Goal: Check status: Check status

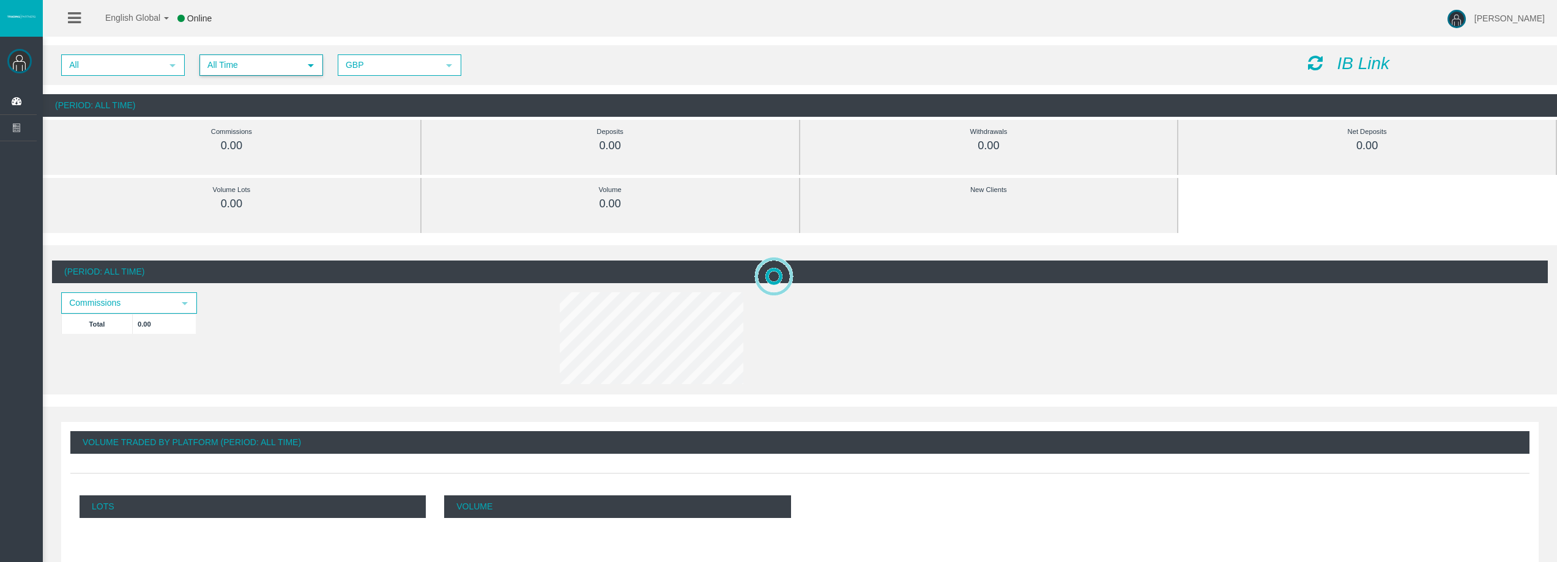
click at [267, 64] on span "All Time" at bounding box center [250, 65] width 99 height 19
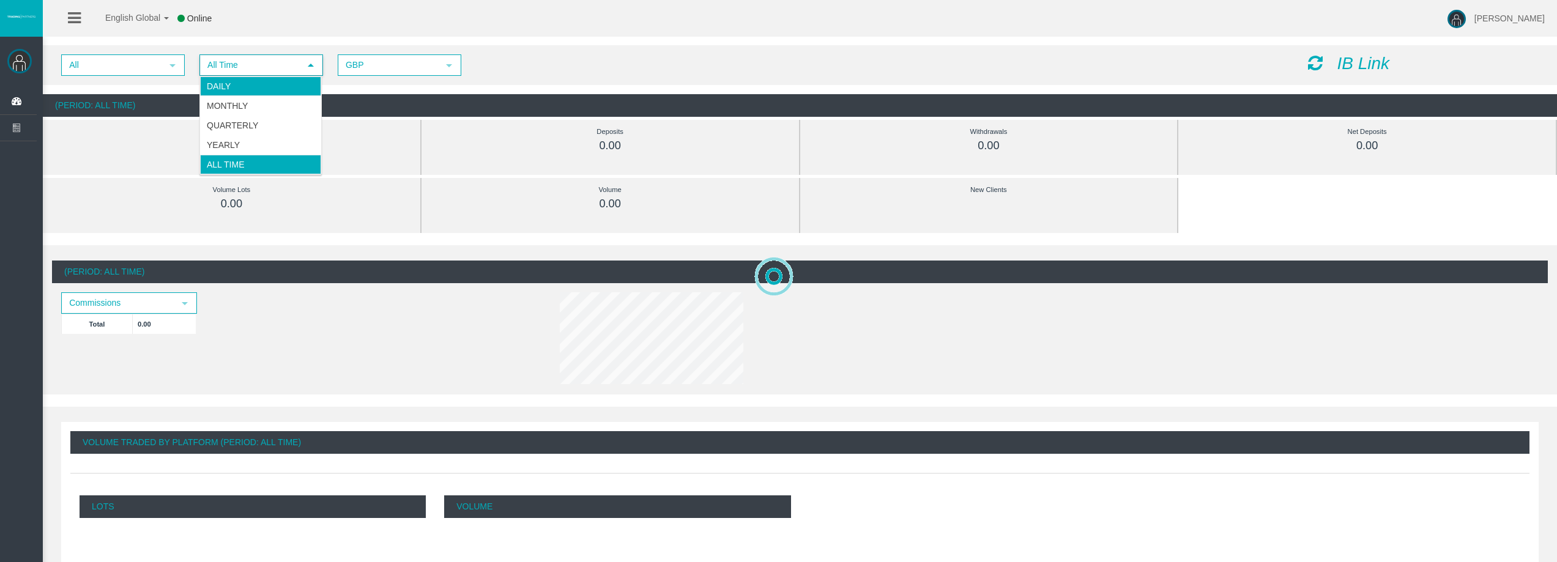
click at [261, 80] on li "Daily" at bounding box center [260, 86] width 121 height 20
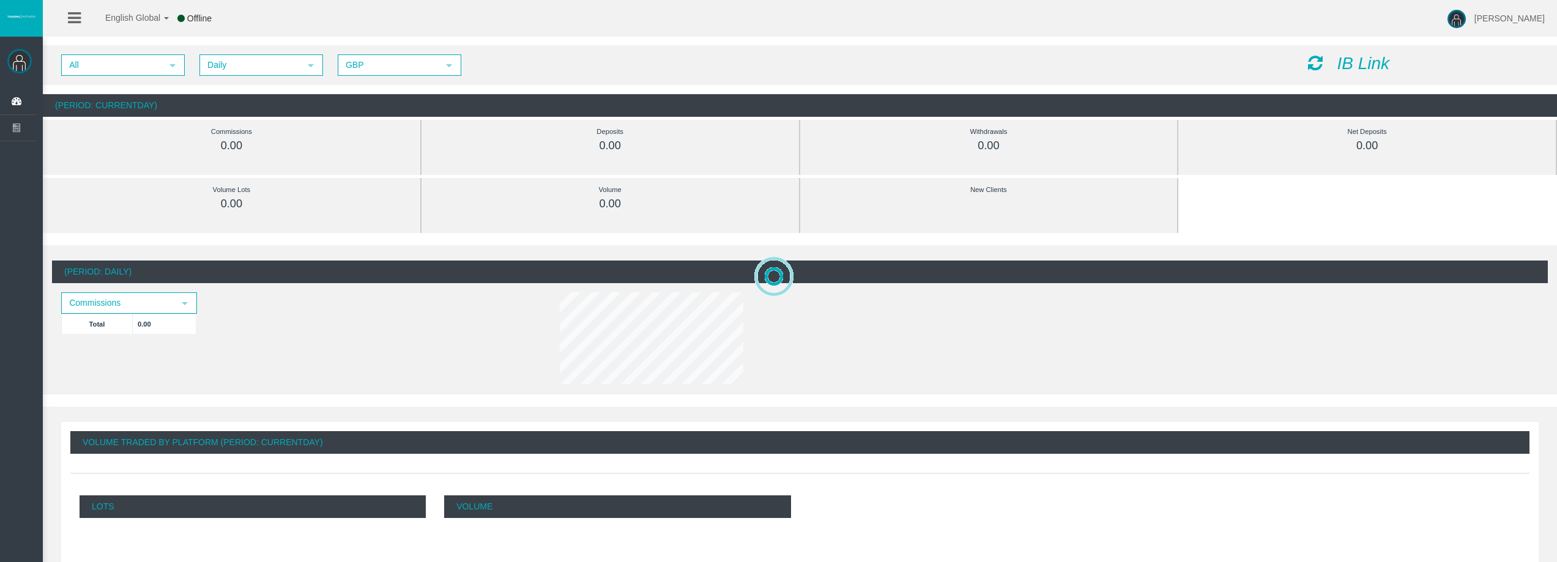
click at [1315, 66] on icon at bounding box center [1315, 62] width 15 height 17
click at [214, 64] on span "Daily" at bounding box center [250, 65] width 99 height 19
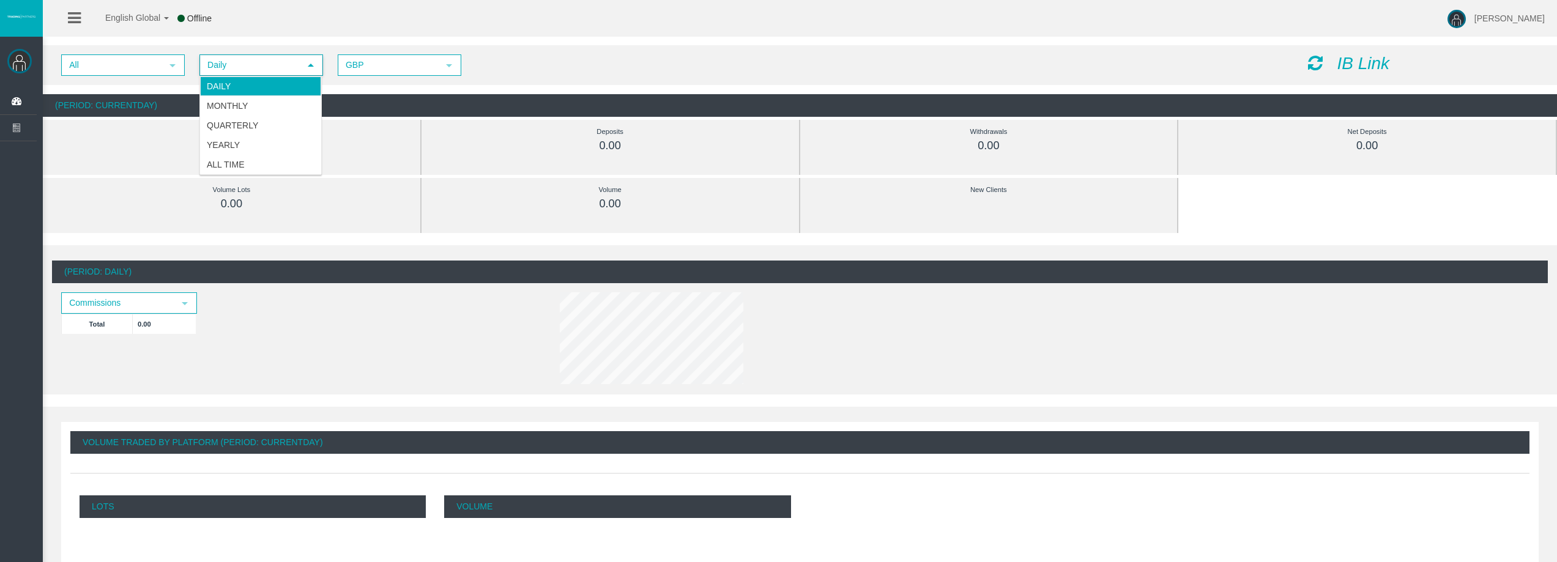
click at [218, 91] on li "Daily" at bounding box center [260, 86] width 121 height 20
click at [1314, 72] on div "IB Link" at bounding box center [1424, 63] width 250 height 19
drag, startPoint x: 1314, startPoint y: 69, endPoint x: 1316, endPoint y: 62, distance: 7.6
click at [1315, 67] on icon at bounding box center [1315, 62] width 15 height 17
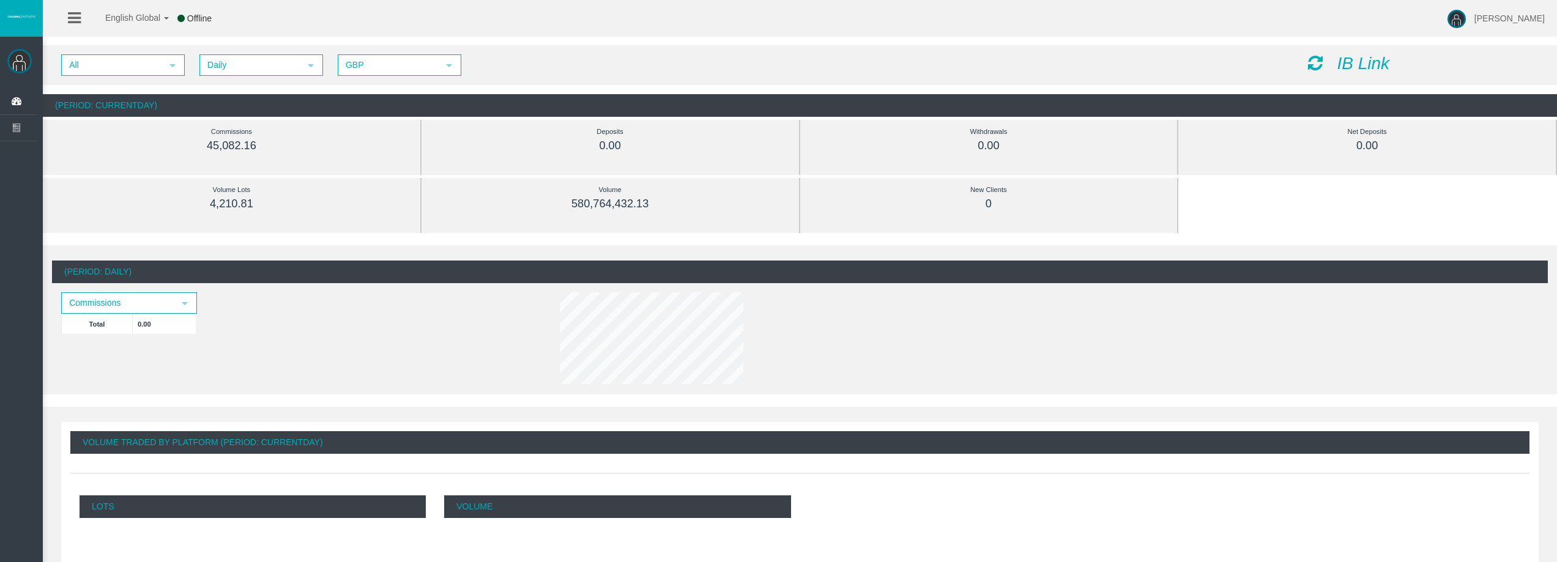
click at [1312, 62] on icon at bounding box center [1315, 62] width 15 height 17
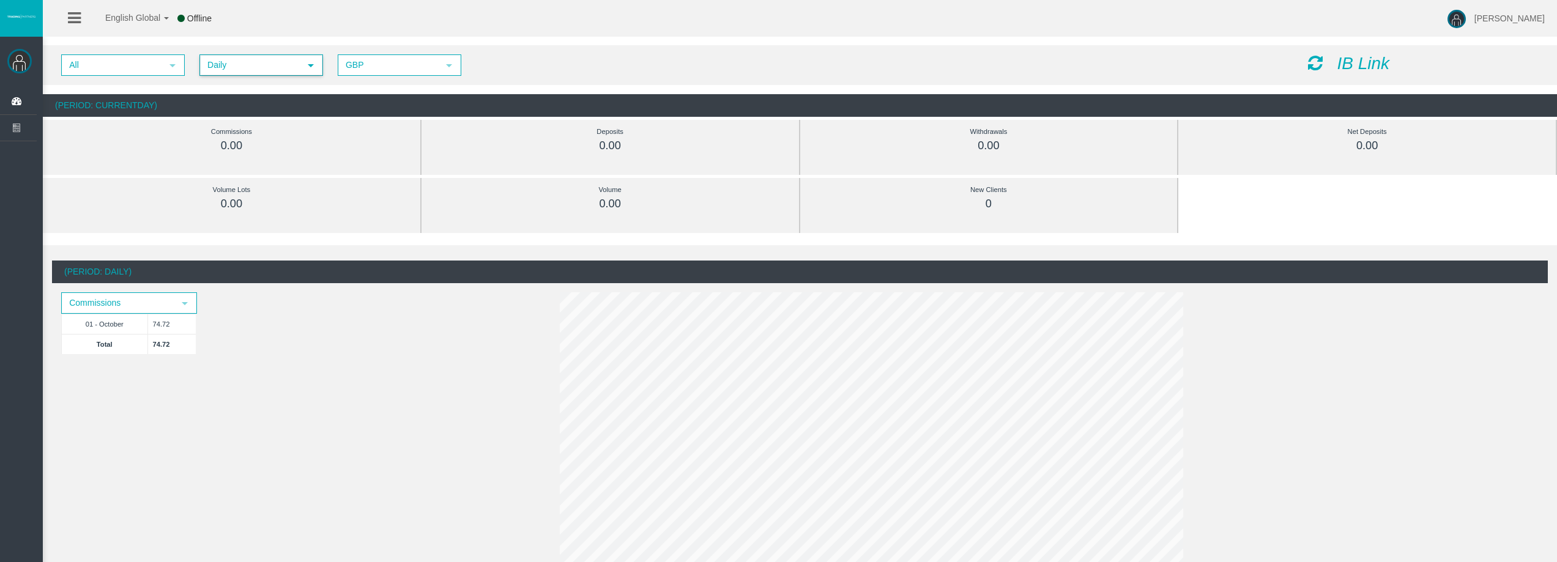
click at [252, 64] on span "Daily" at bounding box center [250, 65] width 99 height 19
click at [244, 84] on li "Daily" at bounding box center [260, 86] width 121 height 20
click at [1315, 63] on icon at bounding box center [1315, 62] width 15 height 17
click at [272, 64] on span "Daily" at bounding box center [250, 65] width 99 height 19
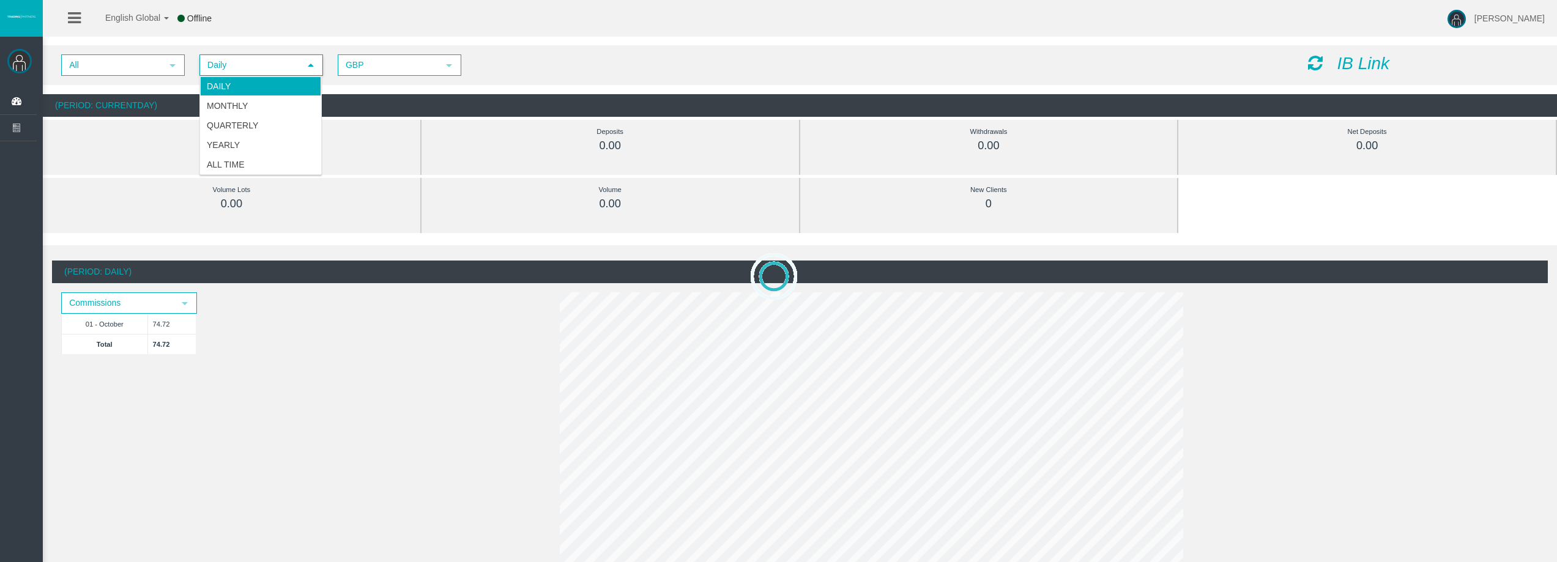
click at [220, 83] on li "Daily" at bounding box center [260, 86] width 121 height 20
click at [1304, 55] on div "IB Link" at bounding box center [1424, 63] width 250 height 19
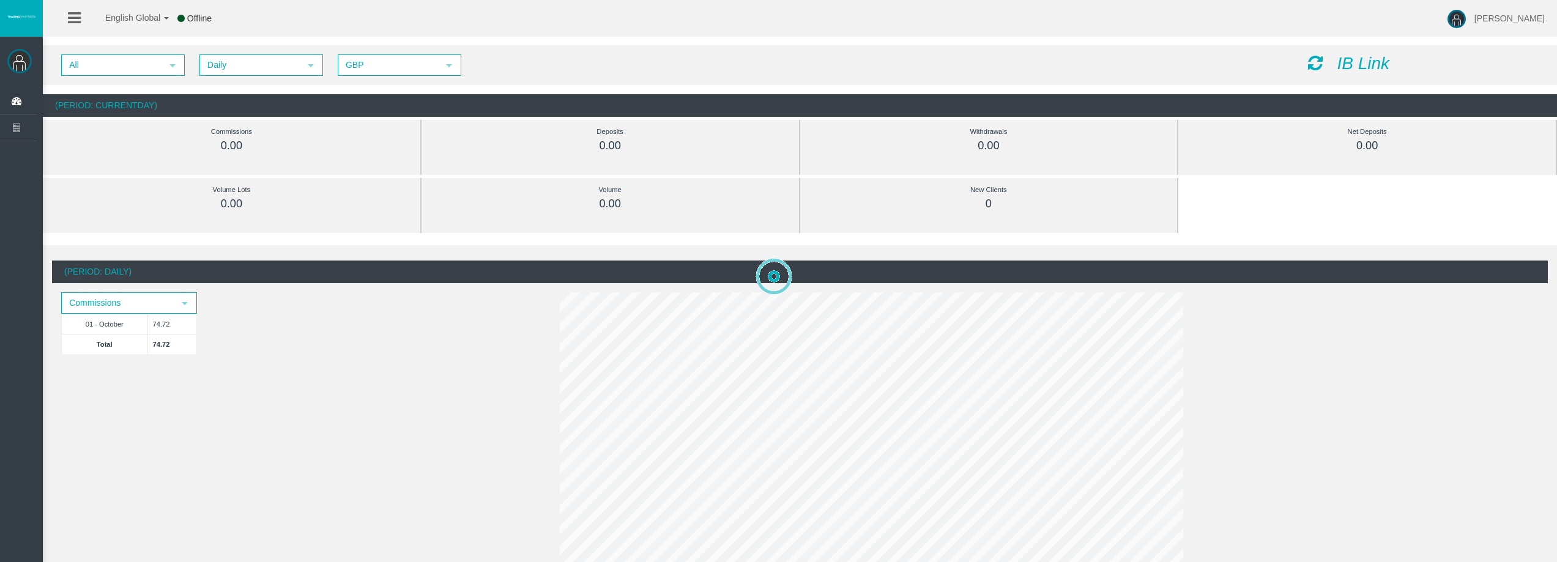
click at [1312, 61] on icon at bounding box center [1315, 62] width 15 height 17
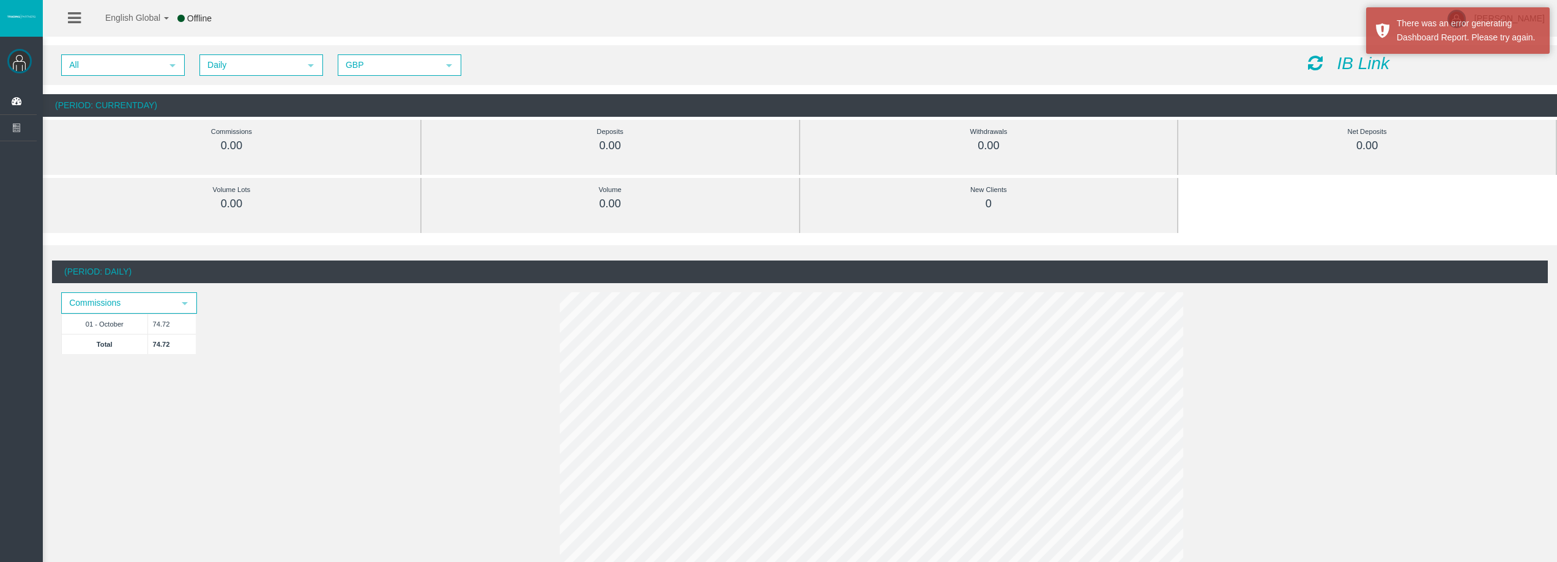
click at [1315, 59] on icon at bounding box center [1315, 62] width 15 height 17
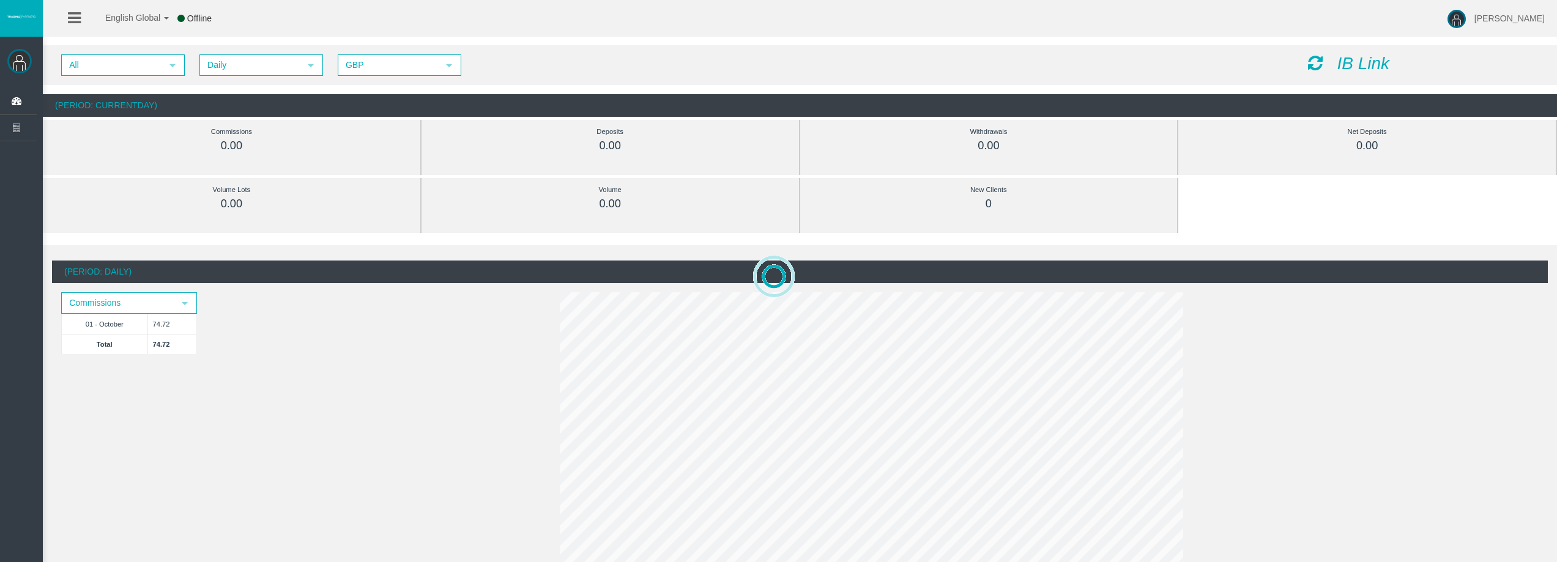
click at [1313, 58] on icon at bounding box center [1315, 62] width 15 height 17
click at [1325, 70] on div "IB Link" at bounding box center [1424, 63] width 250 height 19
click at [1319, 68] on icon at bounding box center [1315, 62] width 15 height 17
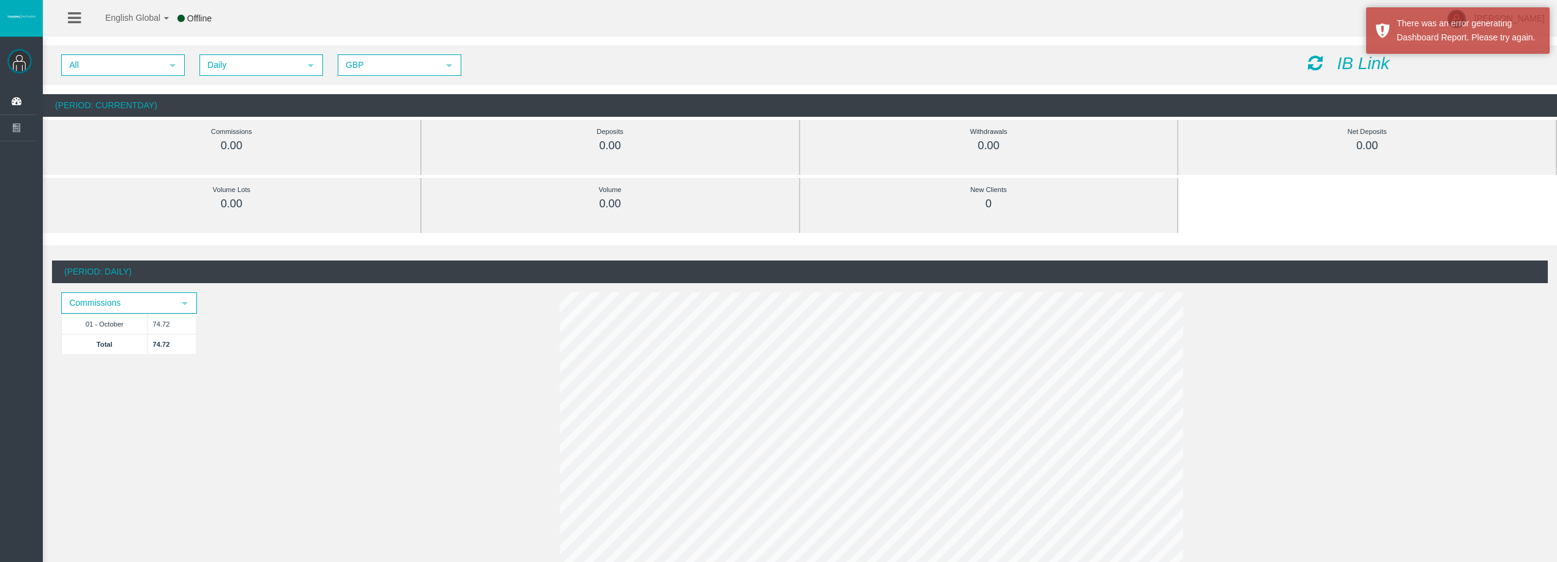
click at [1322, 59] on div "IB Link" at bounding box center [1424, 63] width 250 height 19
click at [1317, 61] on icon at bounding box center [1315, 62] width 15 height 17
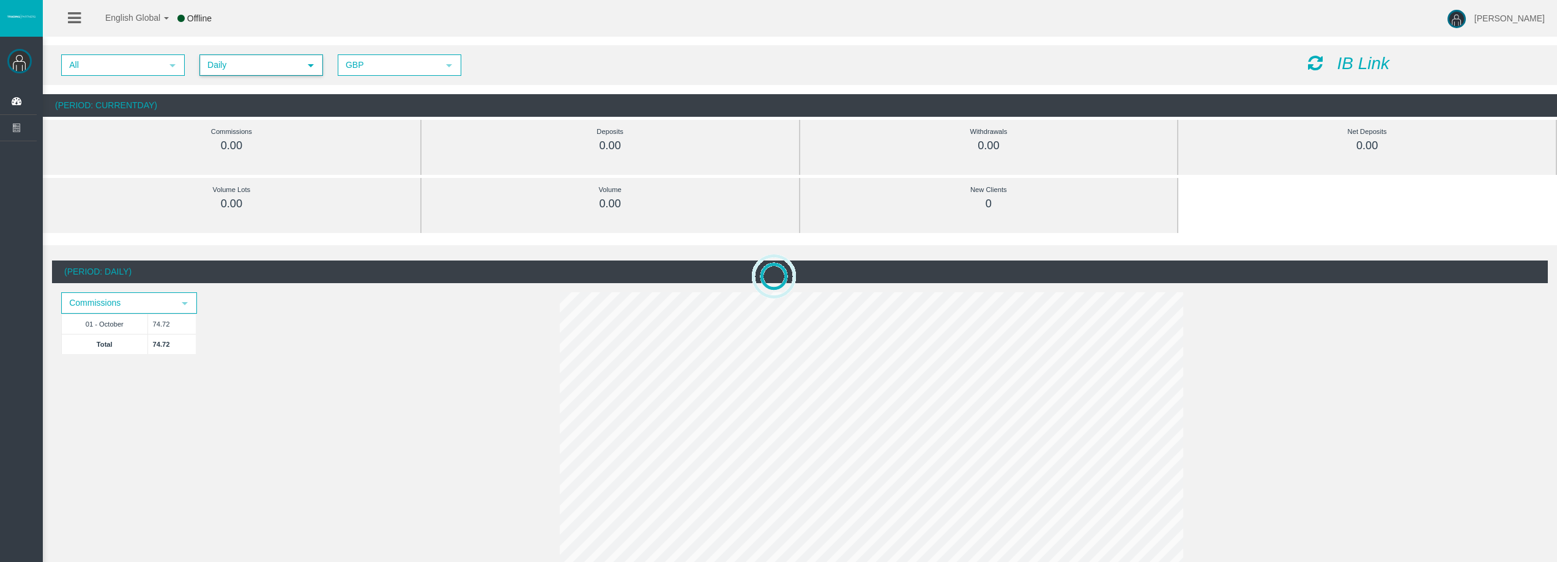
click at [244, 68] on span "Daily" at bounding box center [250, 65] width 99 height 19
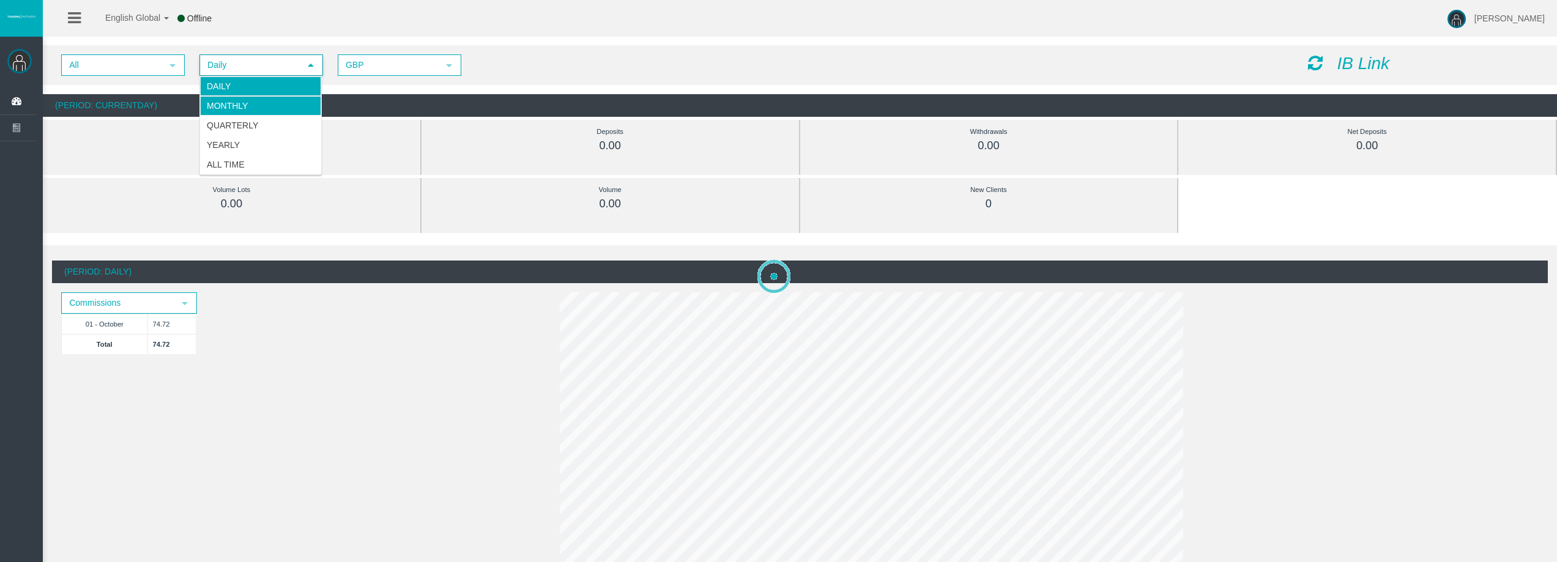
click at [231, 115] on ul "Daily Monthly Quarterly Yearly All Time" at bounding box center [260, 125] width 121 height 98
click at [231, 114] on li "Monthly" at bounding box center [260, 106] width 121 height 20
click at [1313, 70] on icon at bounding box center [1315, 62] width 15 height 17
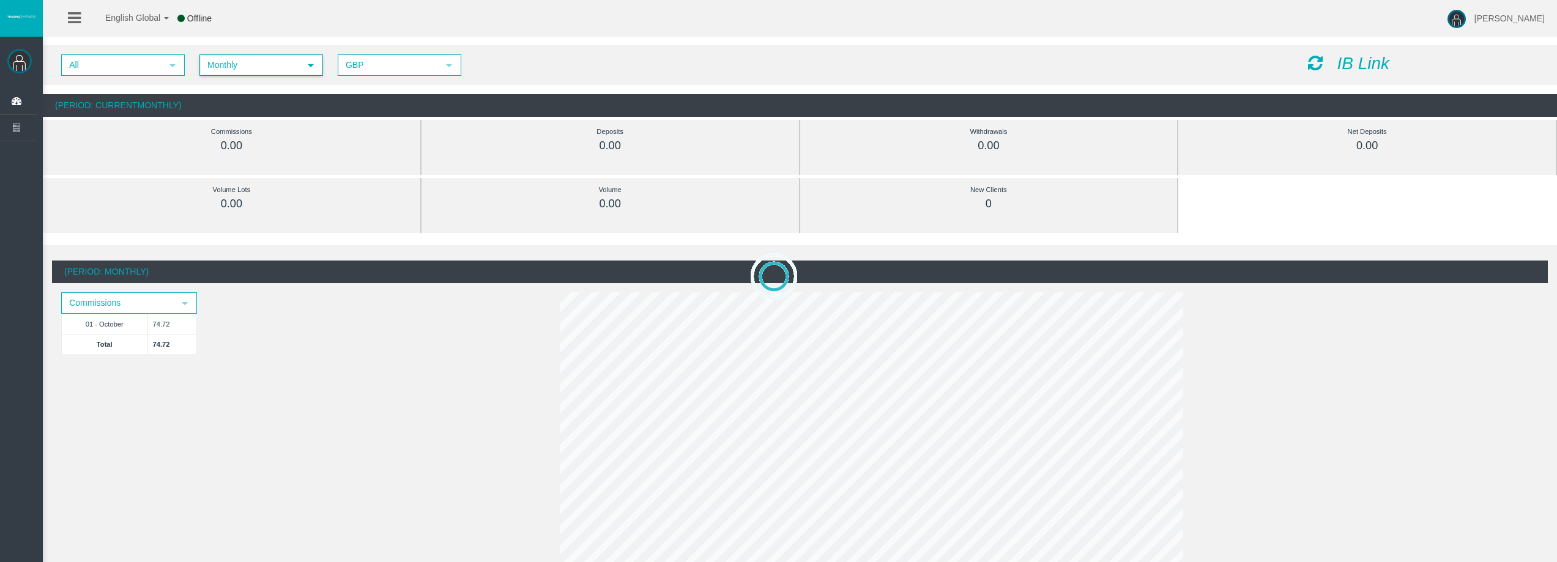
click at [240, 75] on span "Monthly select 1" at bounding box center [261, 64] width 124 height 21
click at [246, 73] on span "Monthly" at bounding box center [250, 65] width 99 height 19
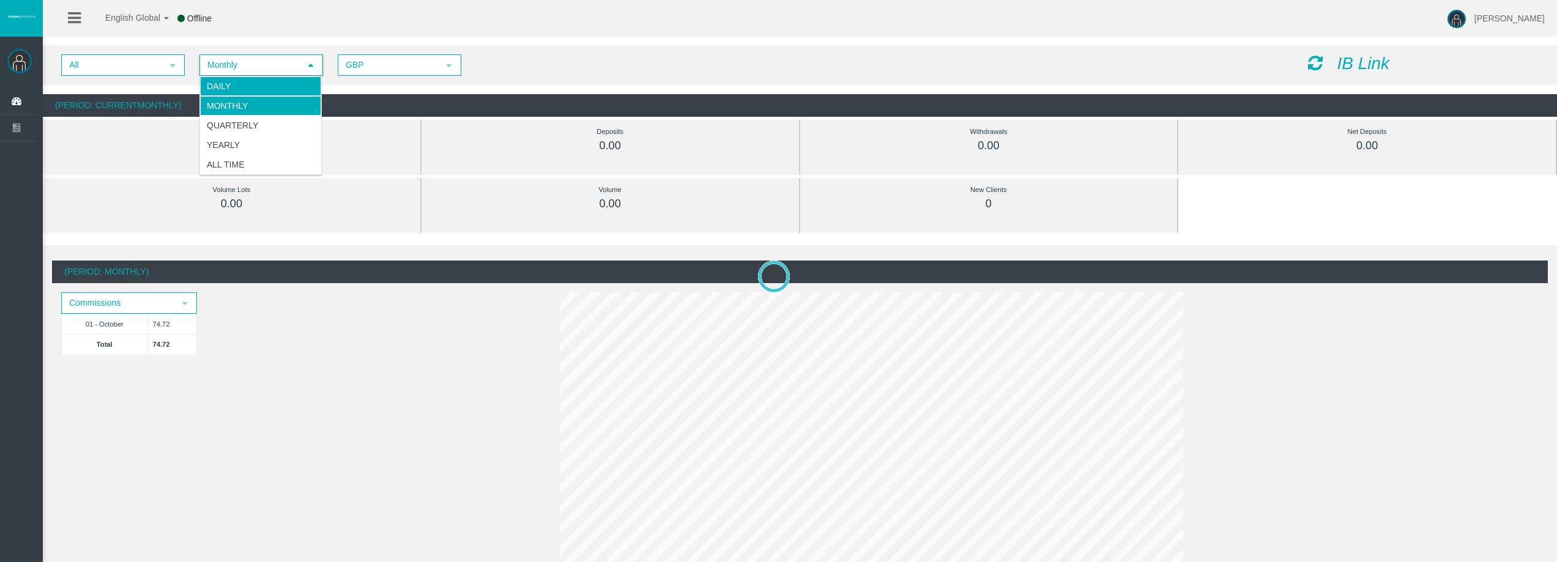
click at [236, 85] on li "Daily" at bounding box center [260, 86] width 121 height 20
click at [1322, 58] on div "IB Link" at bounding box center [1424, 63] width 250 height 19
click at [1319, 56] on icon at bounding box center [1315, 62] width 15 height 17
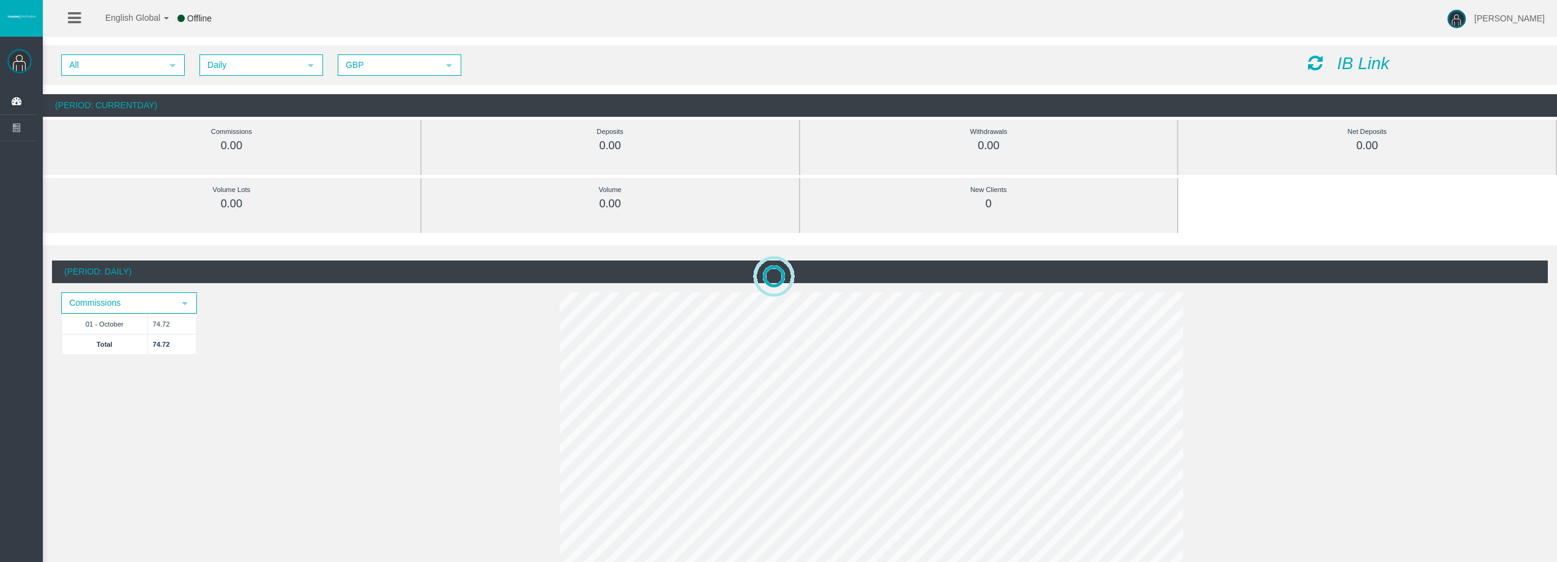
drag, startPoint x: 422, startPoint y: 254, endPoint x: 385, endPoint y: 359, distance: 111.7
drag, startPoint x: 385, startPoint y: 359, endPoint x: 348, endPoint y: 366, distance: 37.9
click at [347, 366] on div "(Period: Daily) Commissions select 01 - October 74.72 Total 74.72" at bounding box center [800, 435] width 1496 height 348
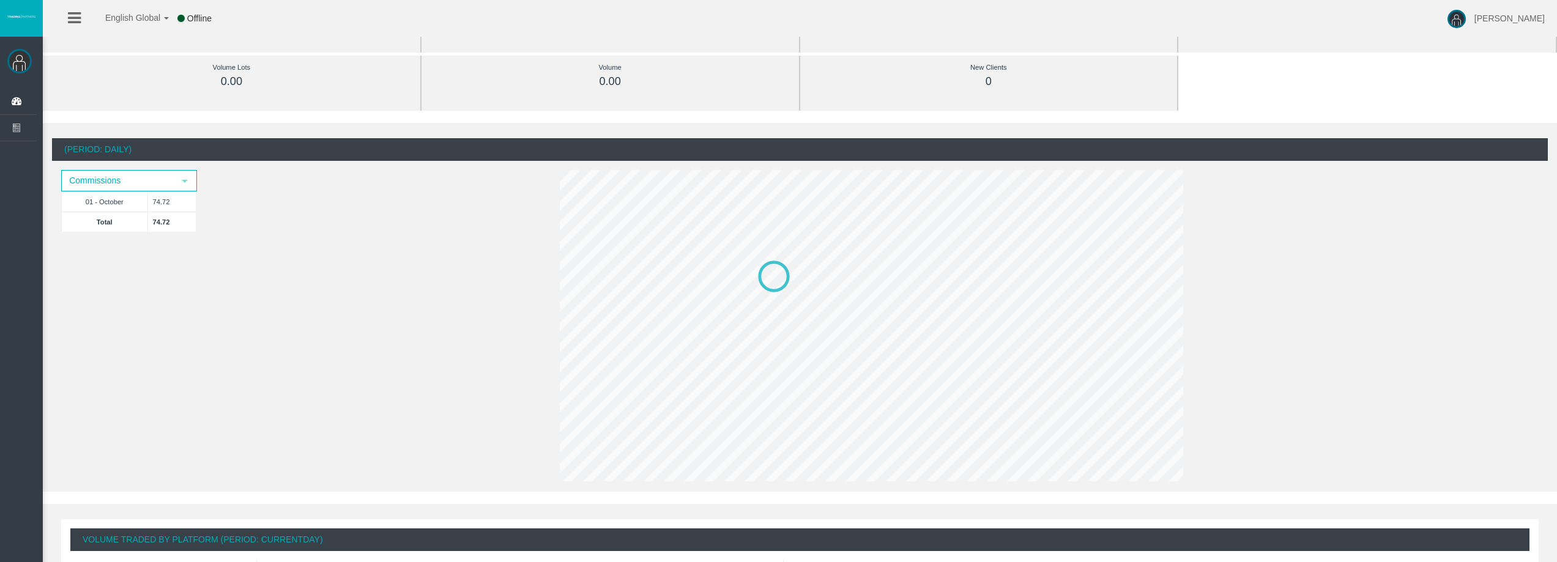
click at [359, 335] on div "(Period: Daily) Commissions select 01 - October 74.72 Total 74.72" at bounding box center [800, 312] width 1496 height 348
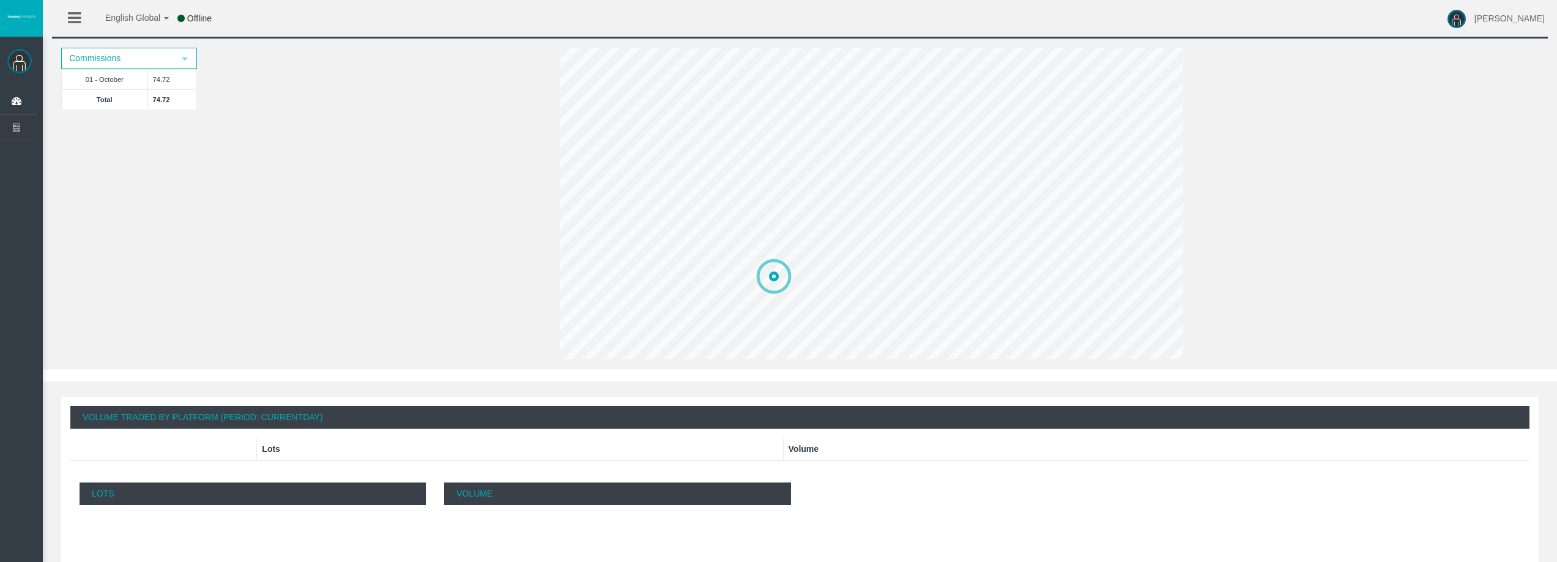
click at [532, 233] on div "(Period: Daily) Commissions select 01 - October 74.72 Total 74.72" at bounding box center [800, 190] width 1496 height 348
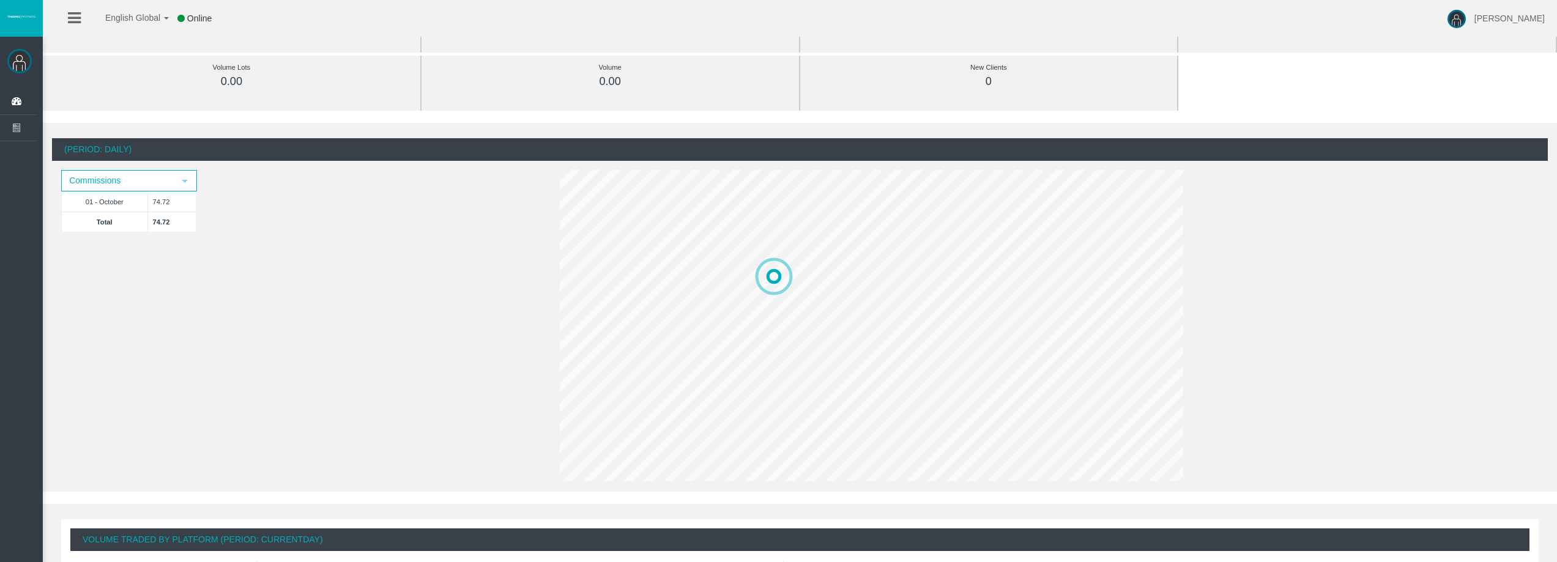
scroll to position [61, 0]
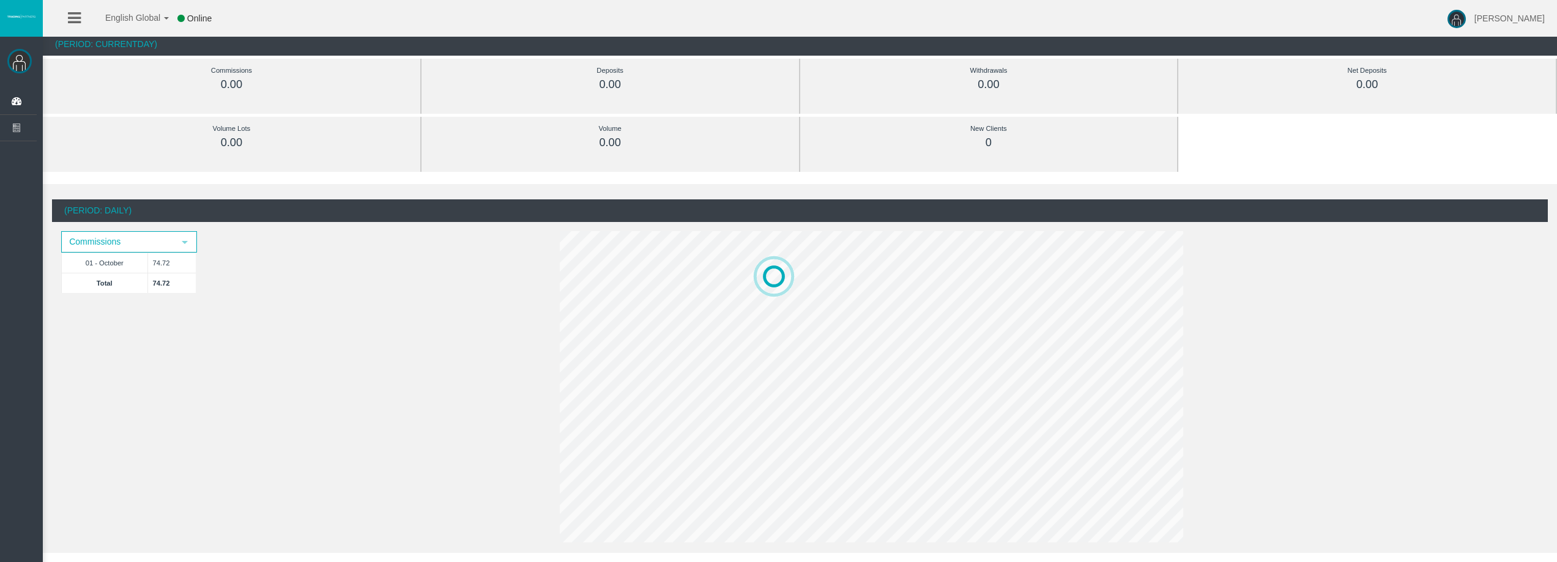
click at [529, 176] on div "Harley Dean Dashboard Reports Trading Clients List 4" at bounding box center [789, 548] width 1536 height 1218
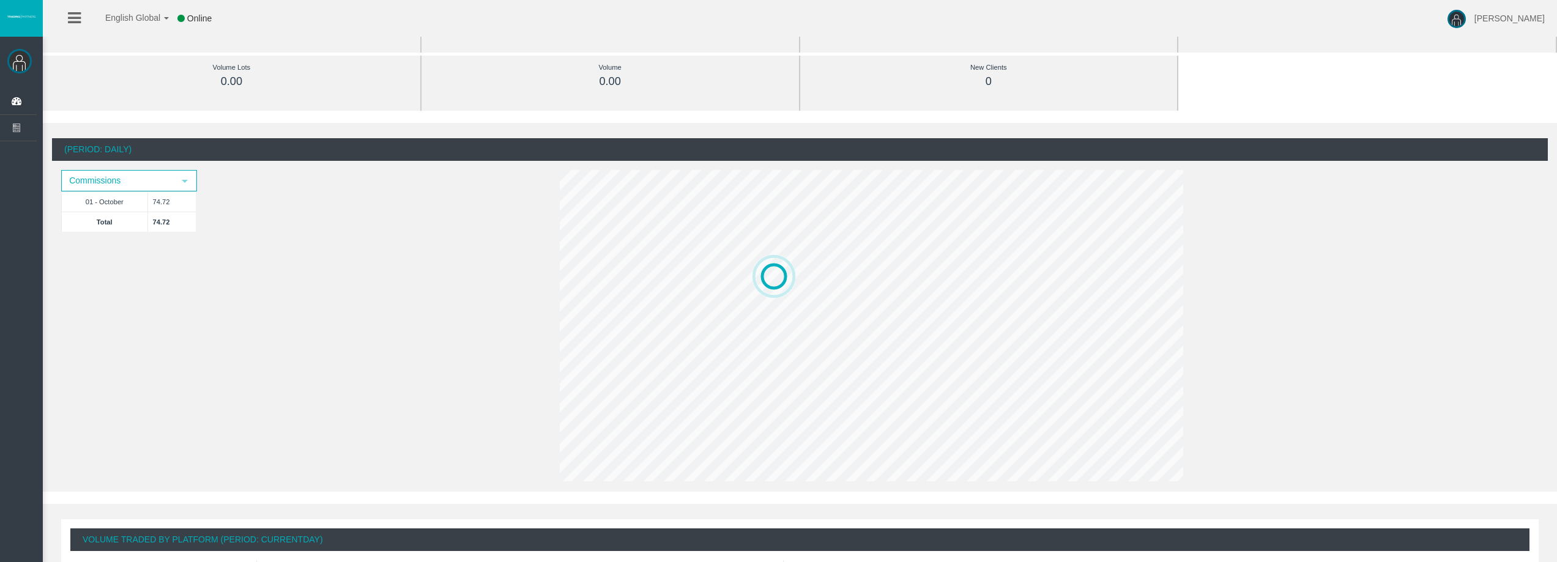
scroll to position [0, 0]
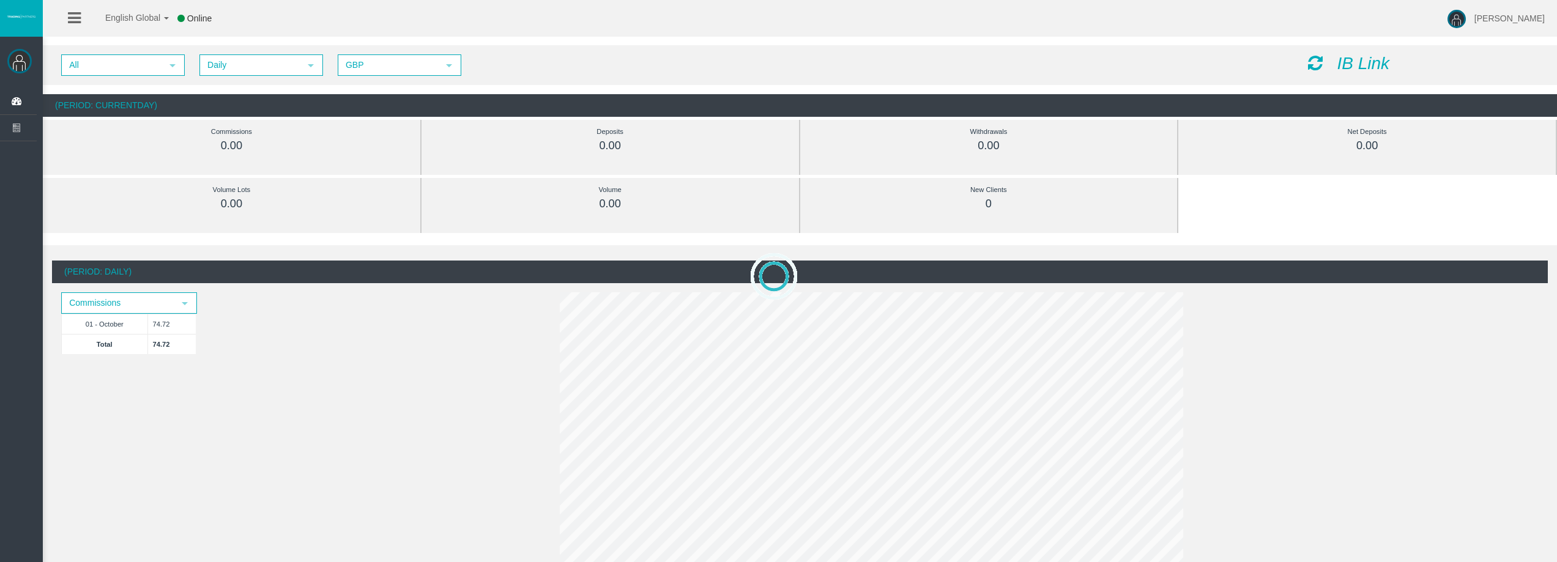
click at [1314, 65] on icon at bounding box center [1315, 62] width 15 height 17
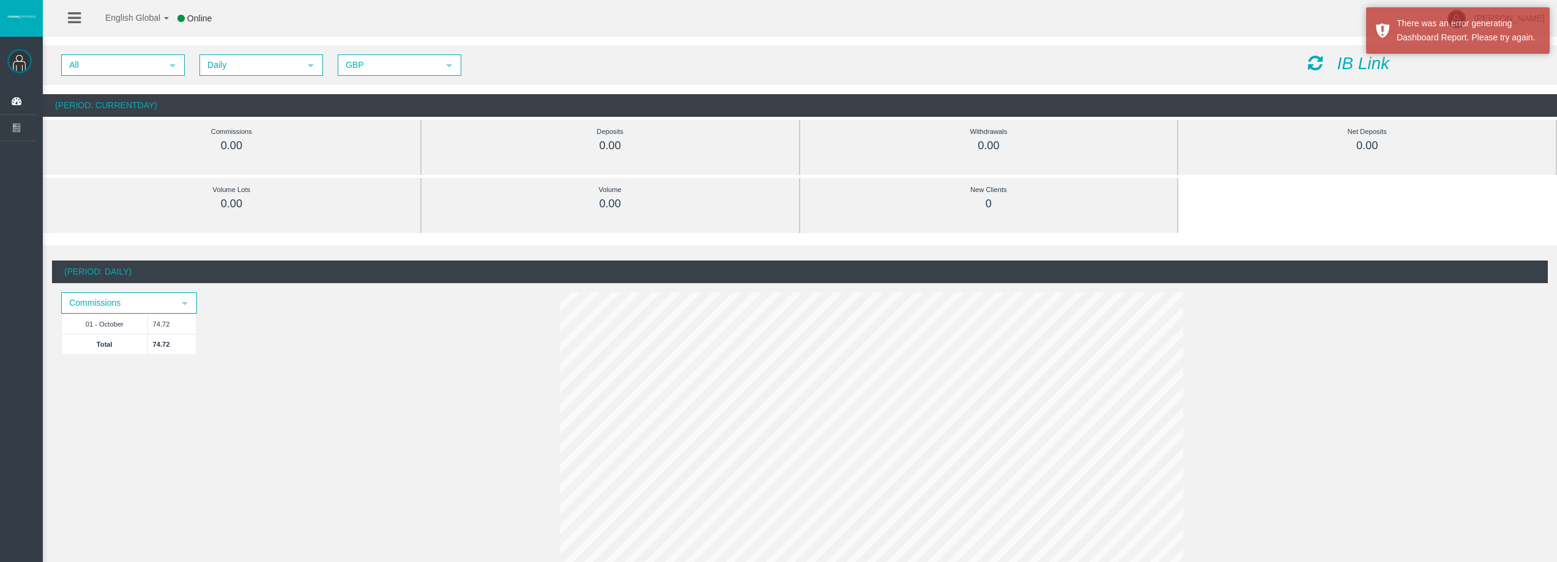
click at [1307, 64] on div "IB Link" at bounding box center [1424, 63] width 250 height 19
click at [1310, 61] on icon at bounding box center [1315, 62] width 15 height 17
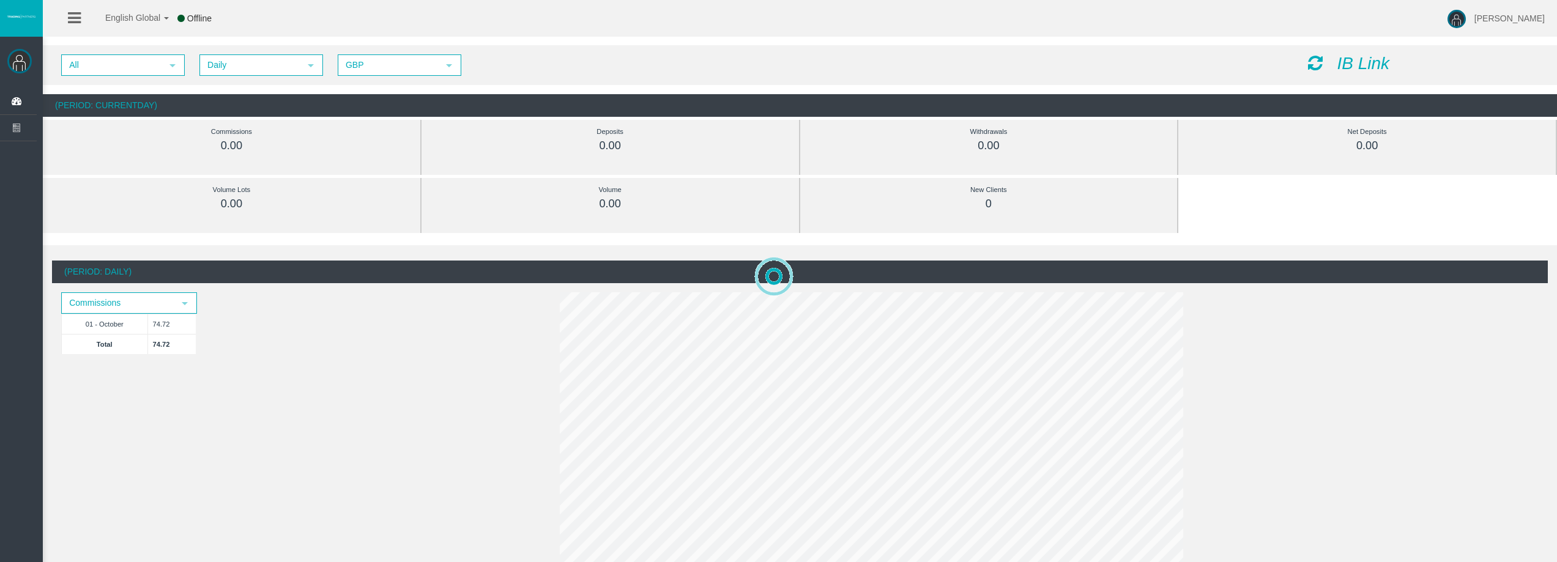
click at [1312, 63] on icon at bounding box center [1315, 62] width 15 height 17
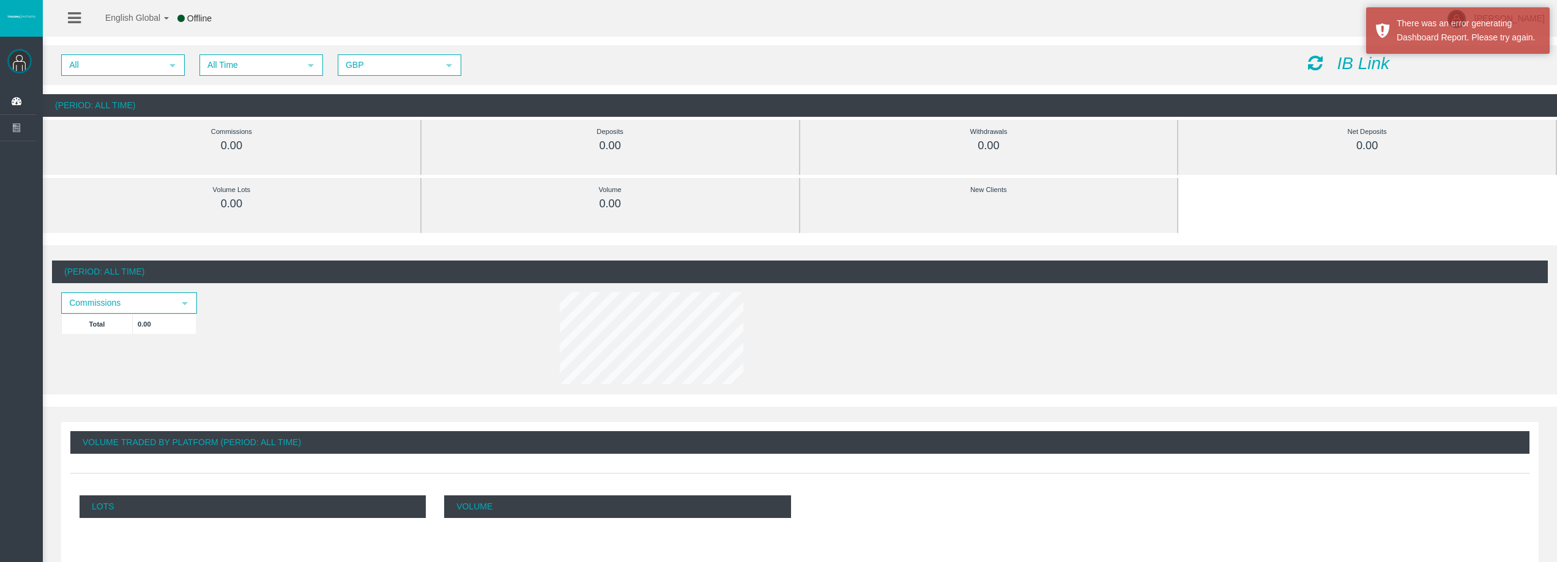
click at [1313, 64] on icon at bounding box center [1315, 62] width 15 height 17
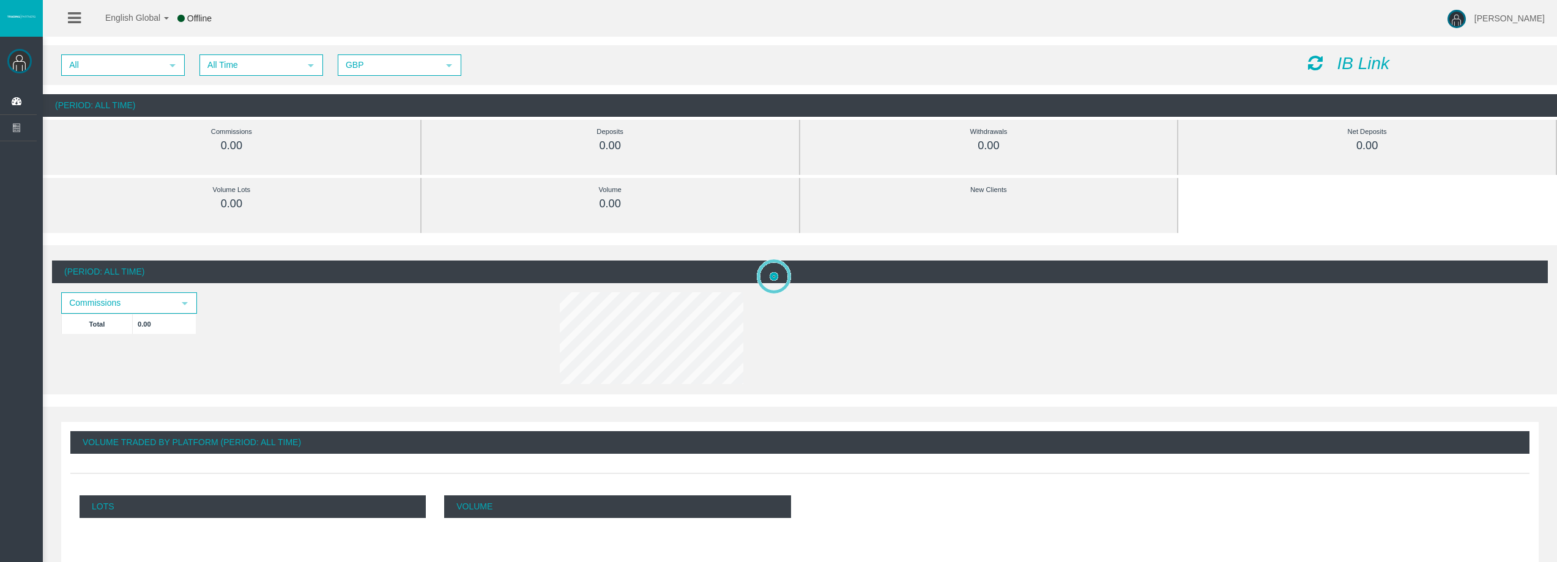
click at [1307, 70] on div "IB Link" at bounding box center [1424, 63] width 250 height 19
click at [1312, 69] on icon at bounding box center [1315, 62] width 15 height 17
click at [320, 64] on span "select" at bounding box center [311, 65] width 22 height 19
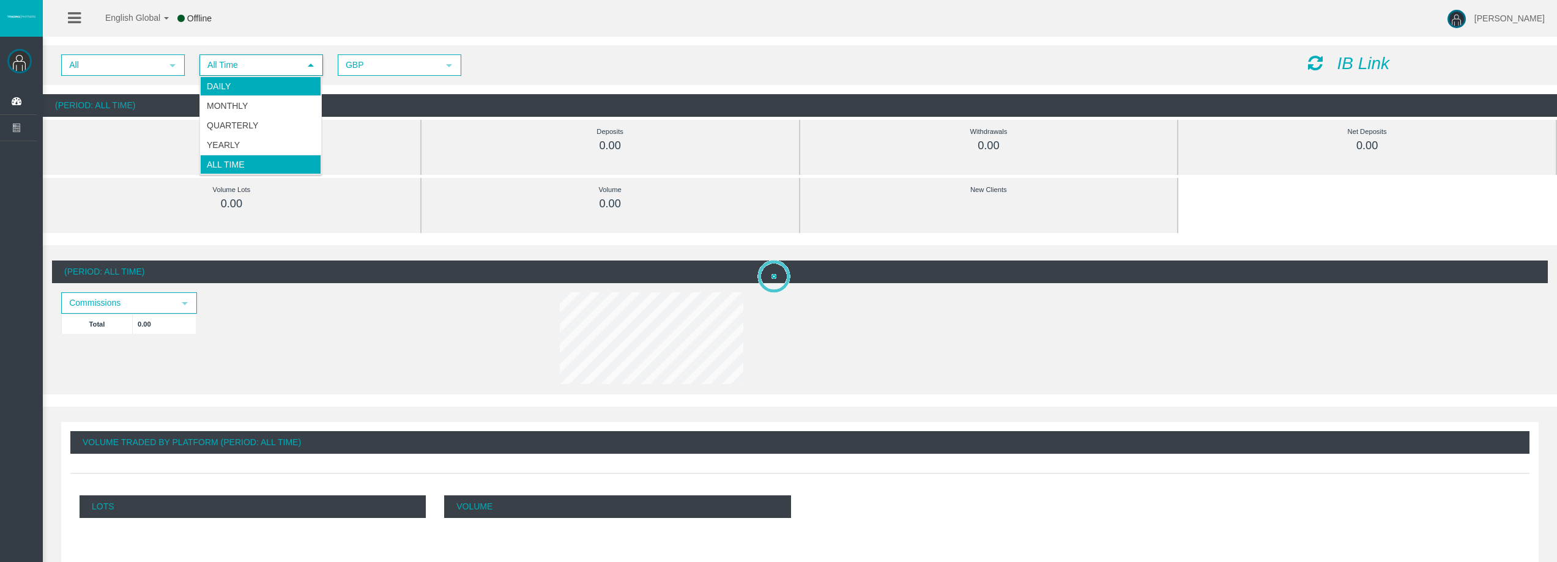
click at [292, 84] on li "Daily" at bounding box center [260, 86] width 121 height 20
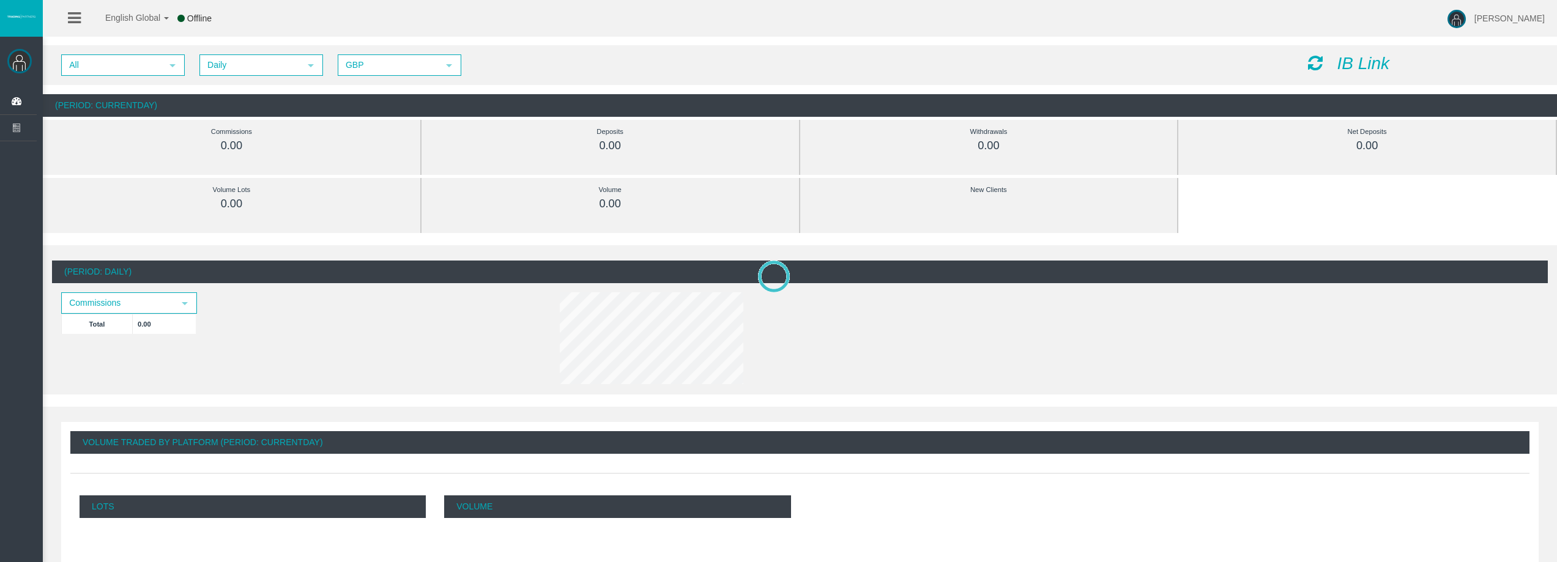
click at [1320, 59] on icon at bounding box center [1315, 62] width 15 height 17
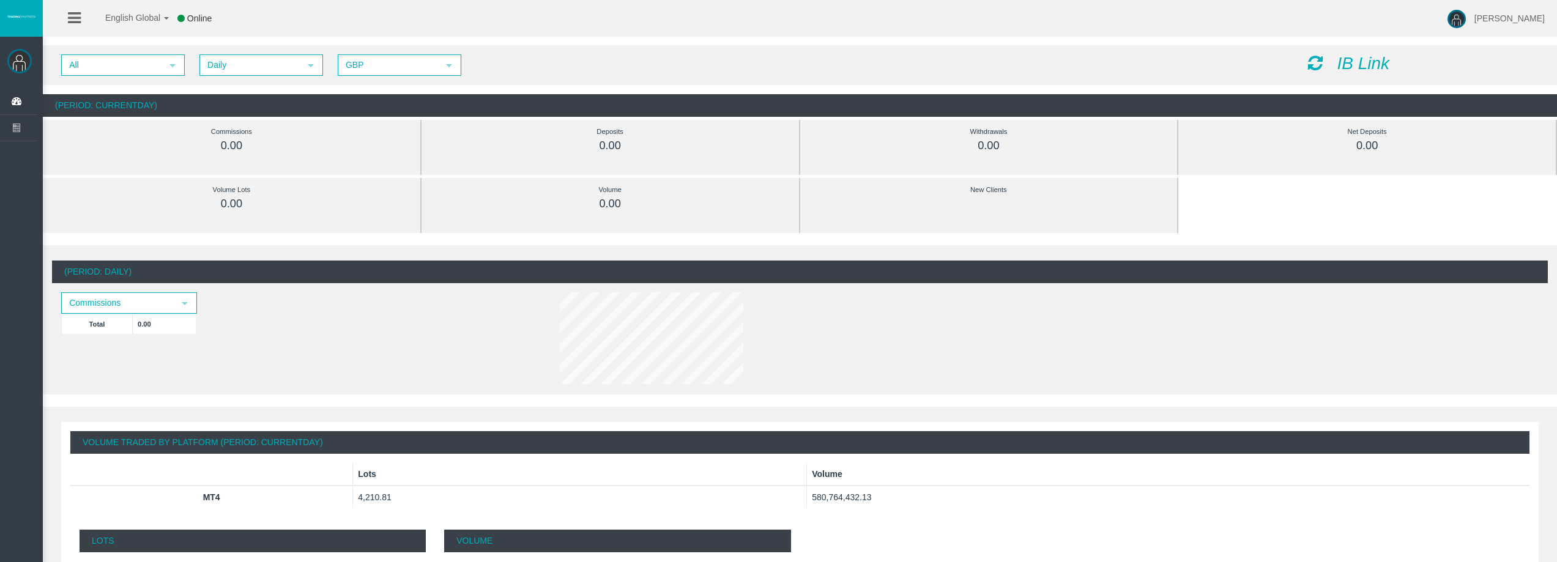
click at [1315, 61] on icon at bounding box center [1315, 62] width 15 height 17
click at [1321, 62] on icon at bounding box center [1315, 62] width 15 height 17
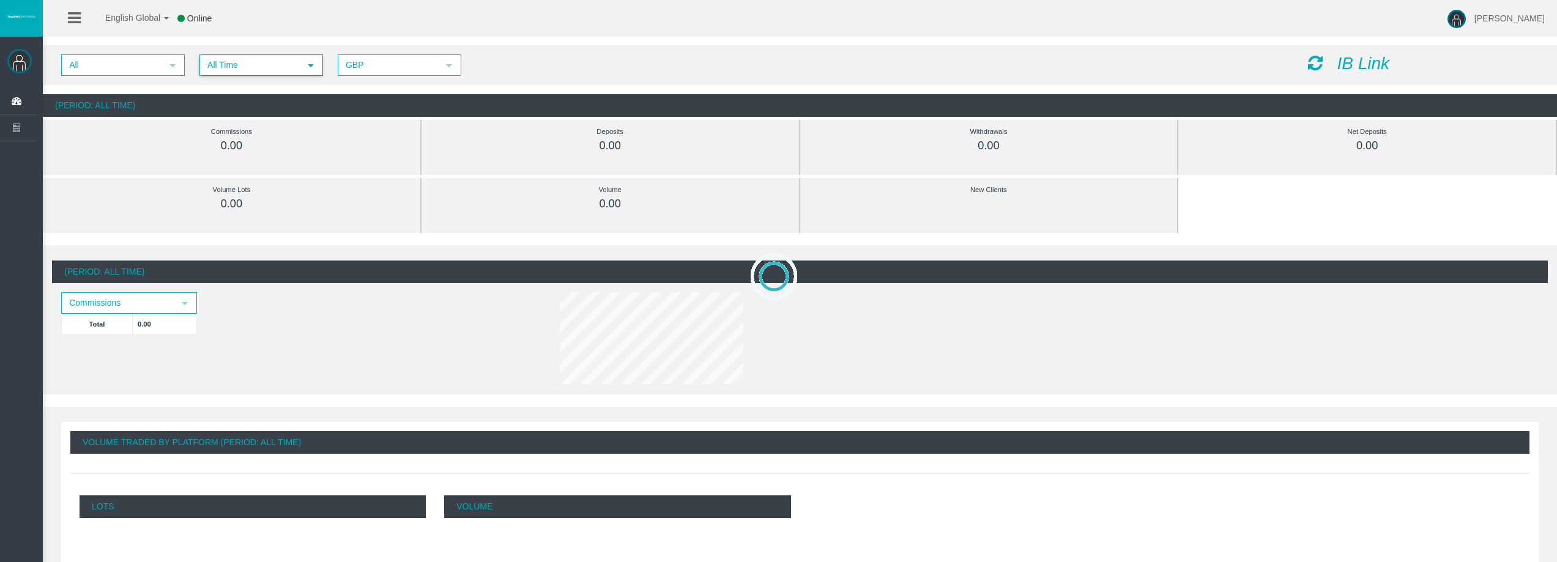
click at [316, 64] on span "select" at bounding box center [311, 65] width 22 height 19
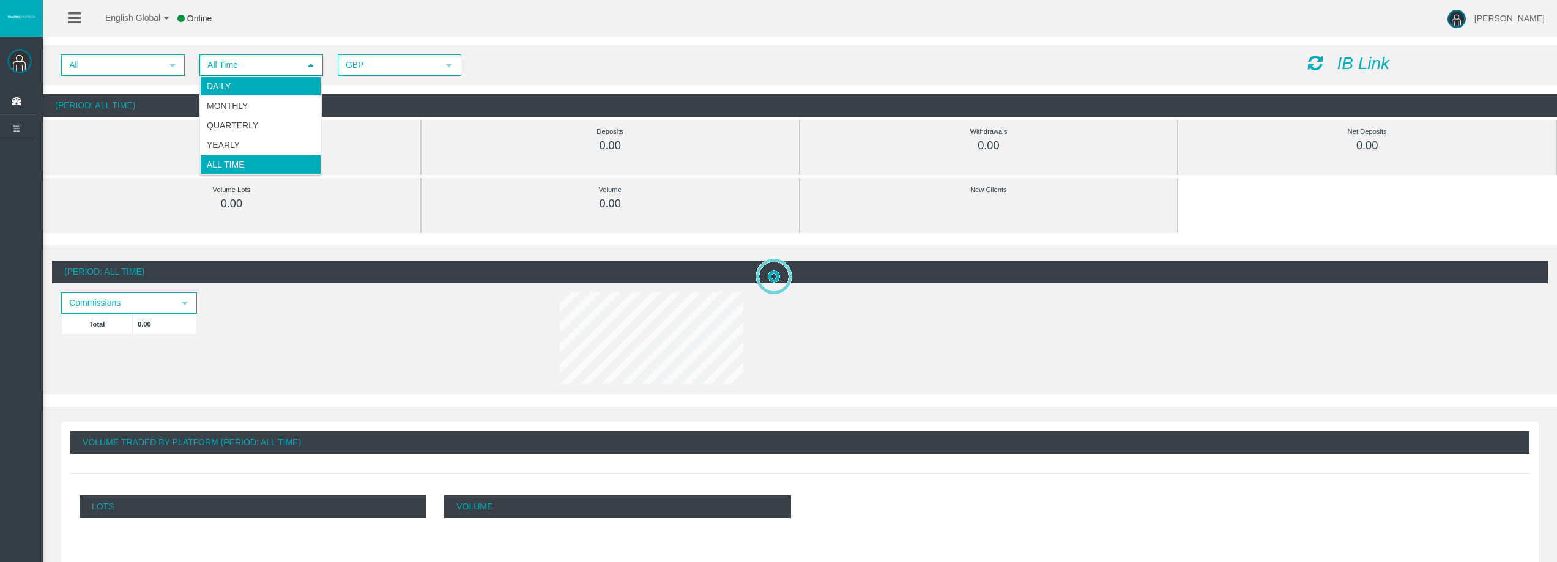
click at [272, 84] on li "Daily" at bounding box center [260, 86] width 121 height 20
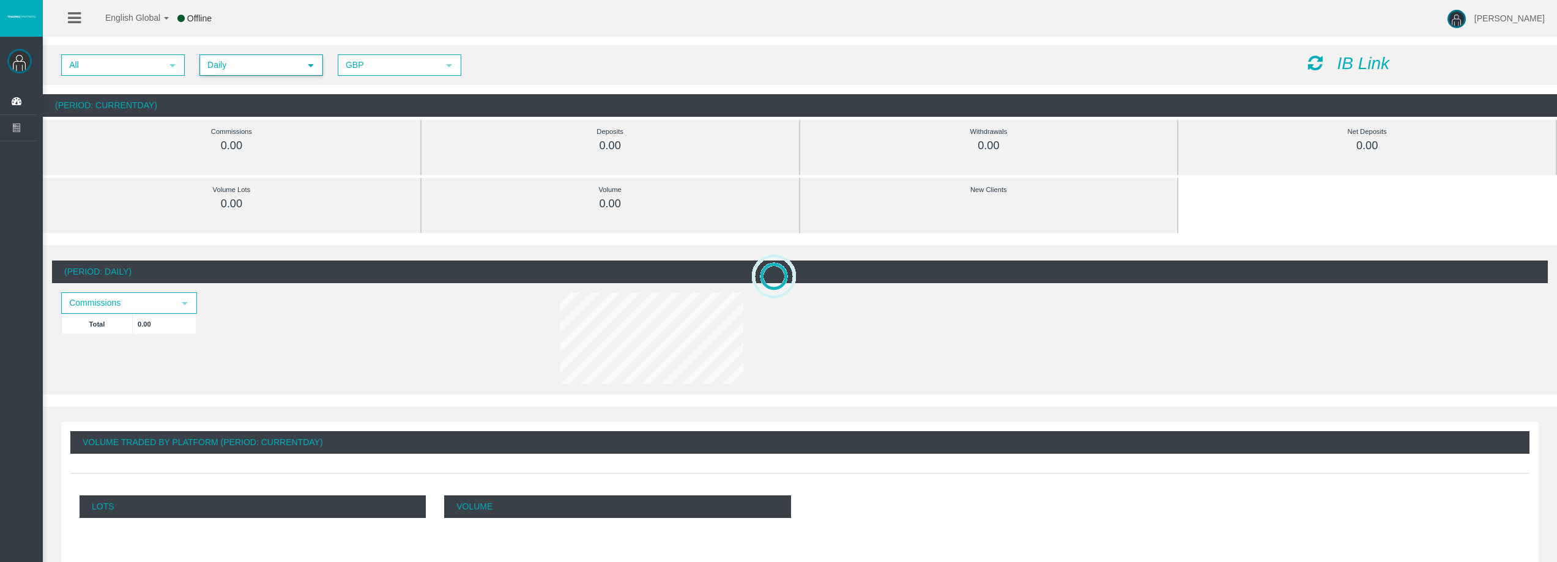
click at [1314, 56] on icon at bounding box center [1315, 62] width 15 height 17
